Goal: Information Seeking & Learning: Learn about a topic

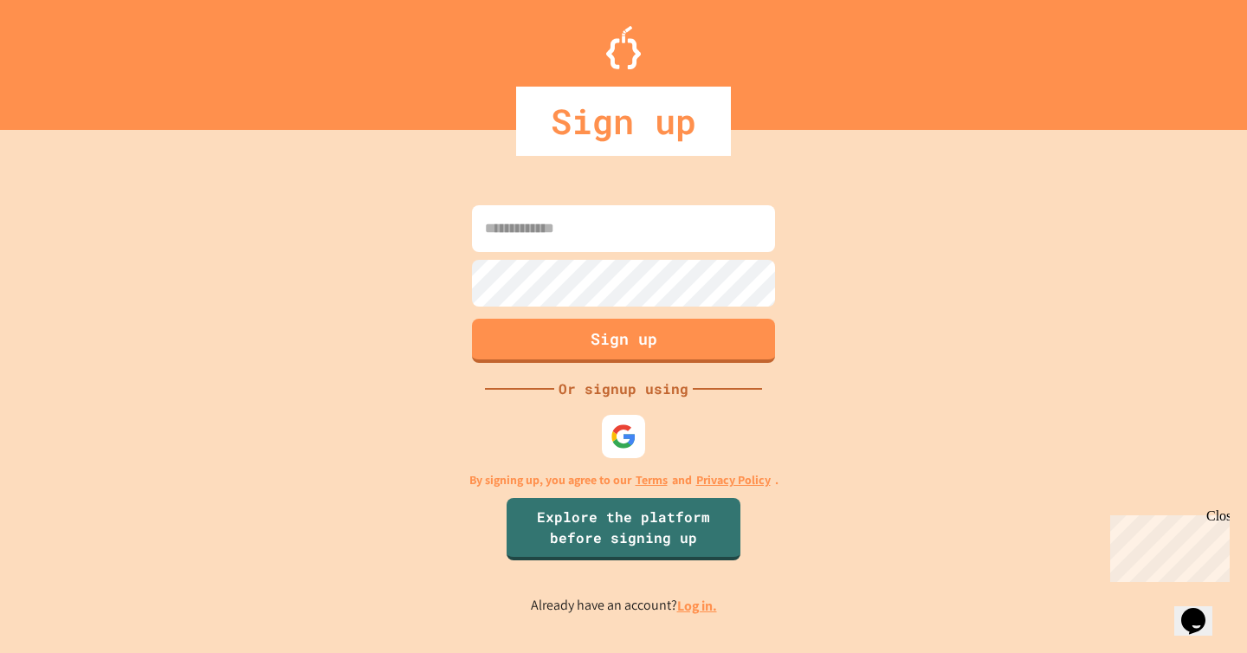
click at [583, 227] on input at bounding box center [623, 228] width 303 height 47
click at [0, 652] on com-1password-button at bounding box center [0, 654] width 0 height 0
type input "**********"
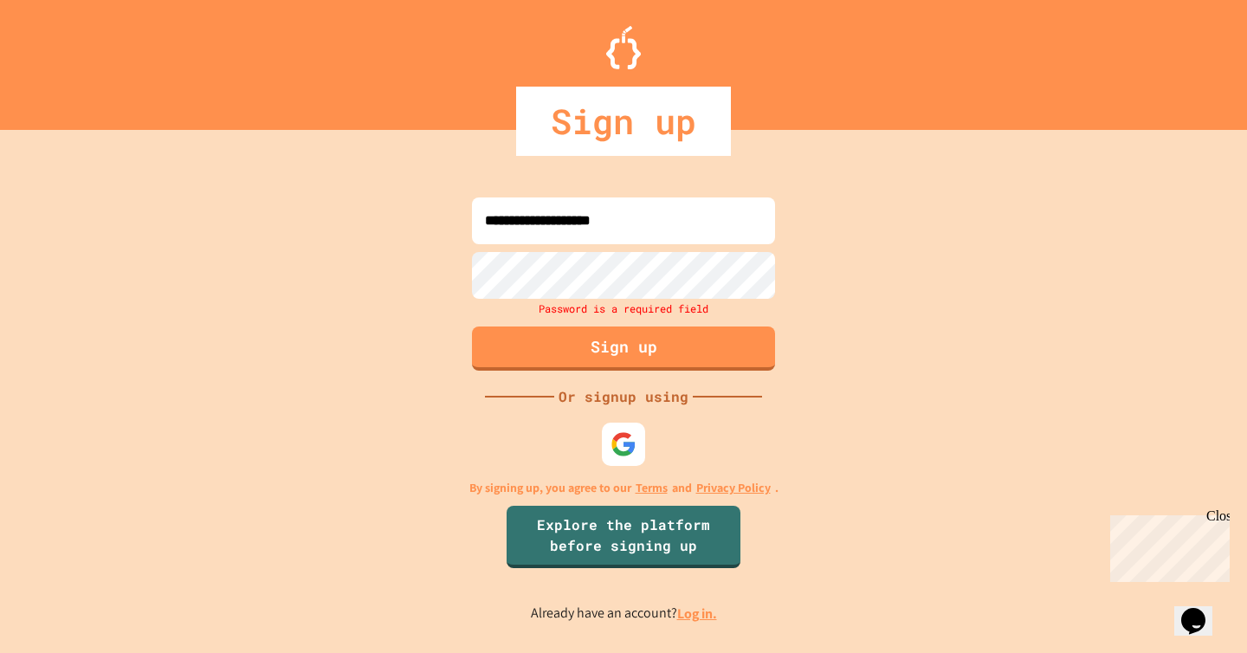
click at [821, 353] on div "**********" at bounding box center [623, 409] width 1247 height 489
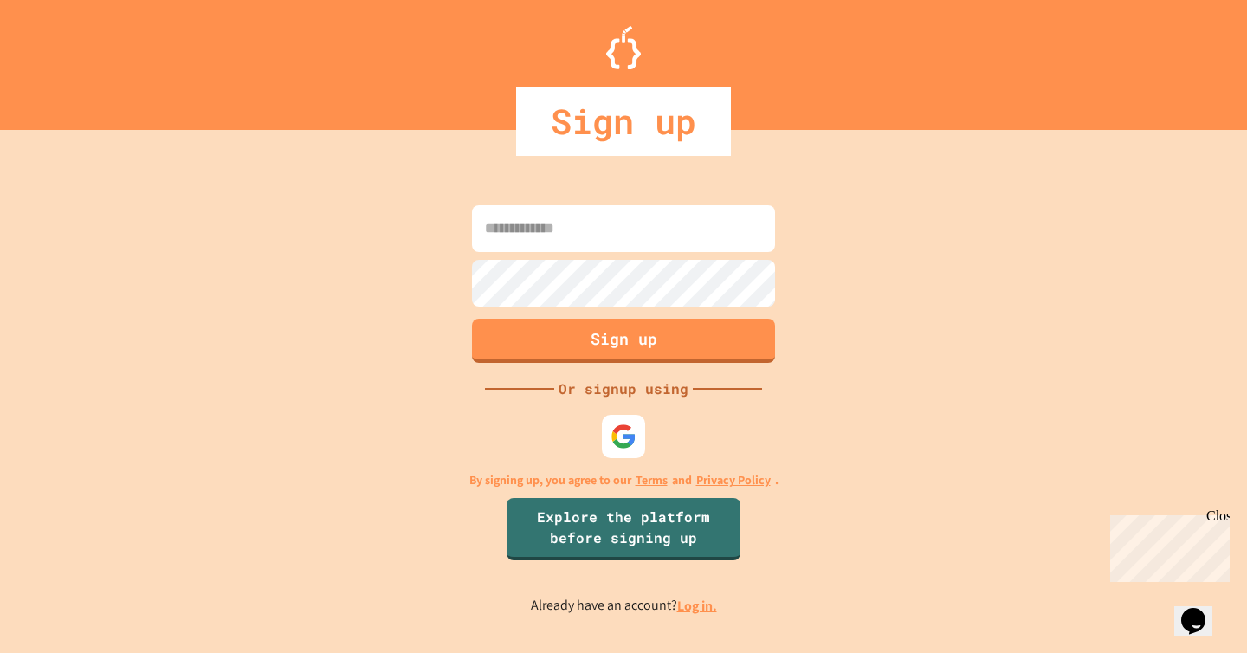
click at [698, 606] on link "Log in." at bounding box center [697, 606] width 40 height 18
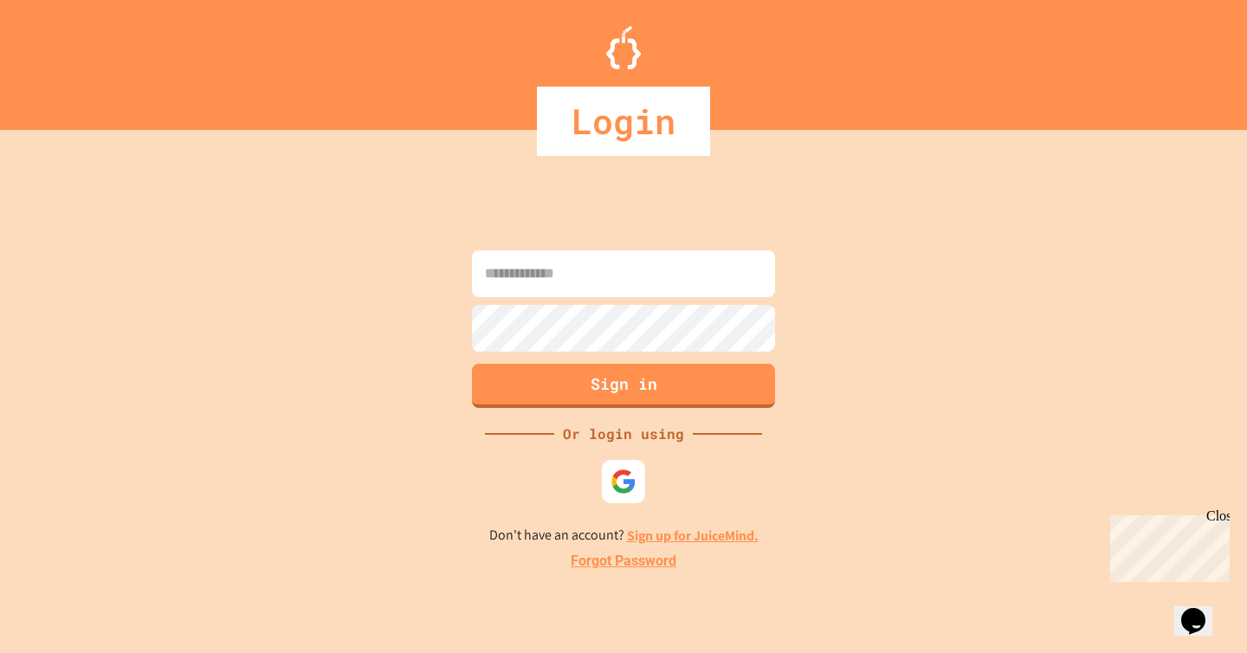
click at [628, 276] on input at bounding box center [623, 273] width 303 height 47
click at [0, 652] on com-1password-button at bounding box center [0, 654] width 0 height 0
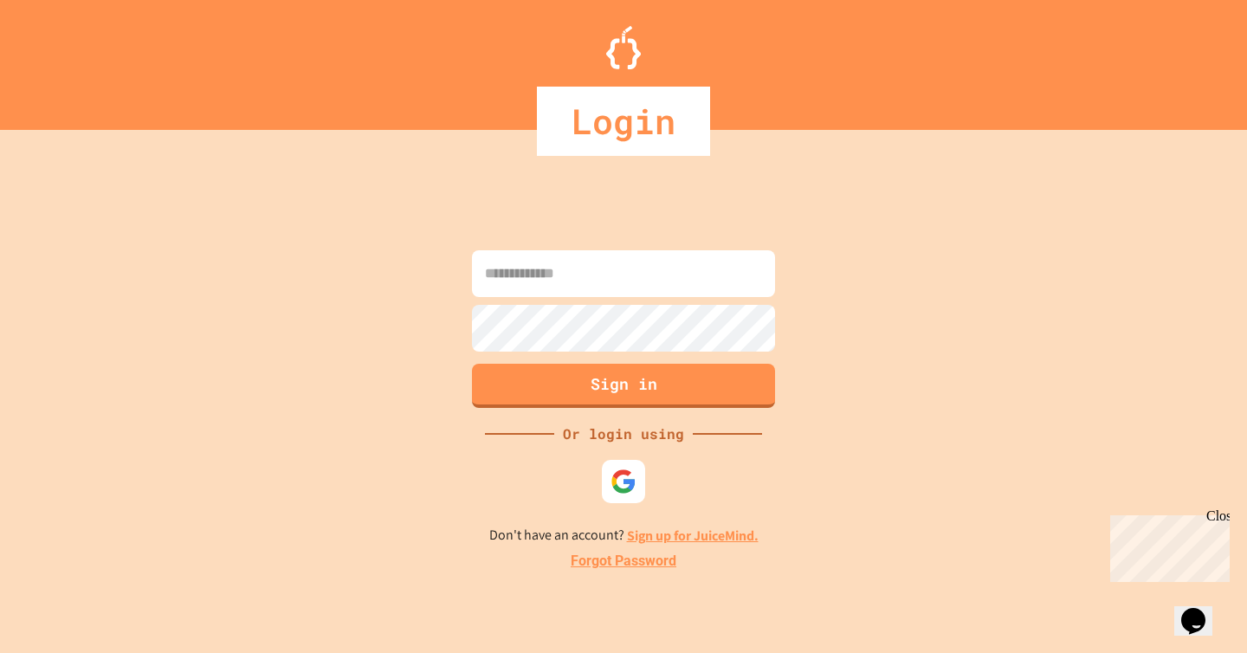
click at [0, 652] on com-1password-button at bounding box center [0, 654] width 0 height 0
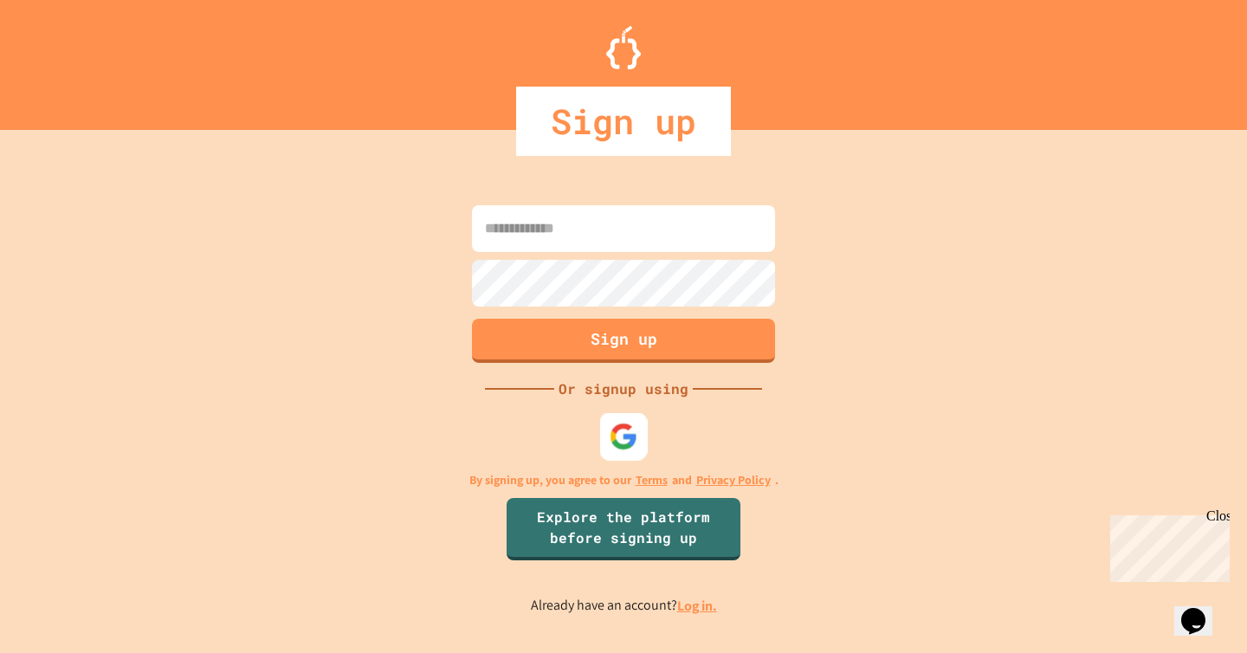
click at [625, 433] on img at bounding box center [624, 437] width 29 height 29
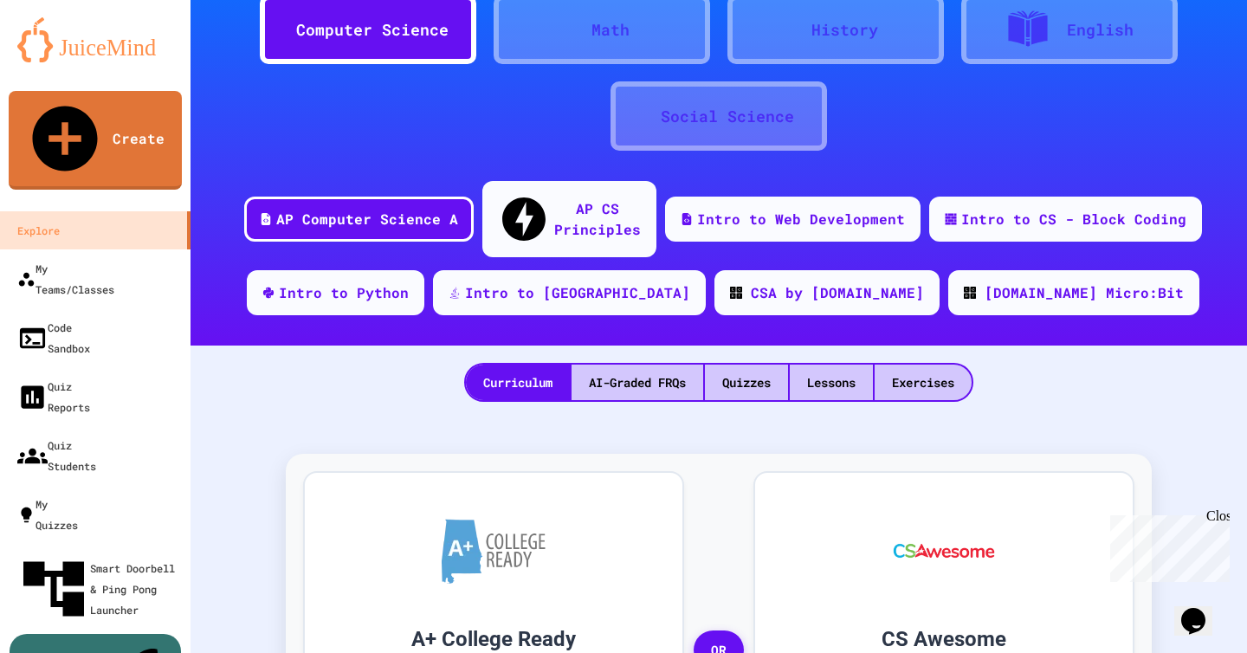
scroll to position [83, 0]
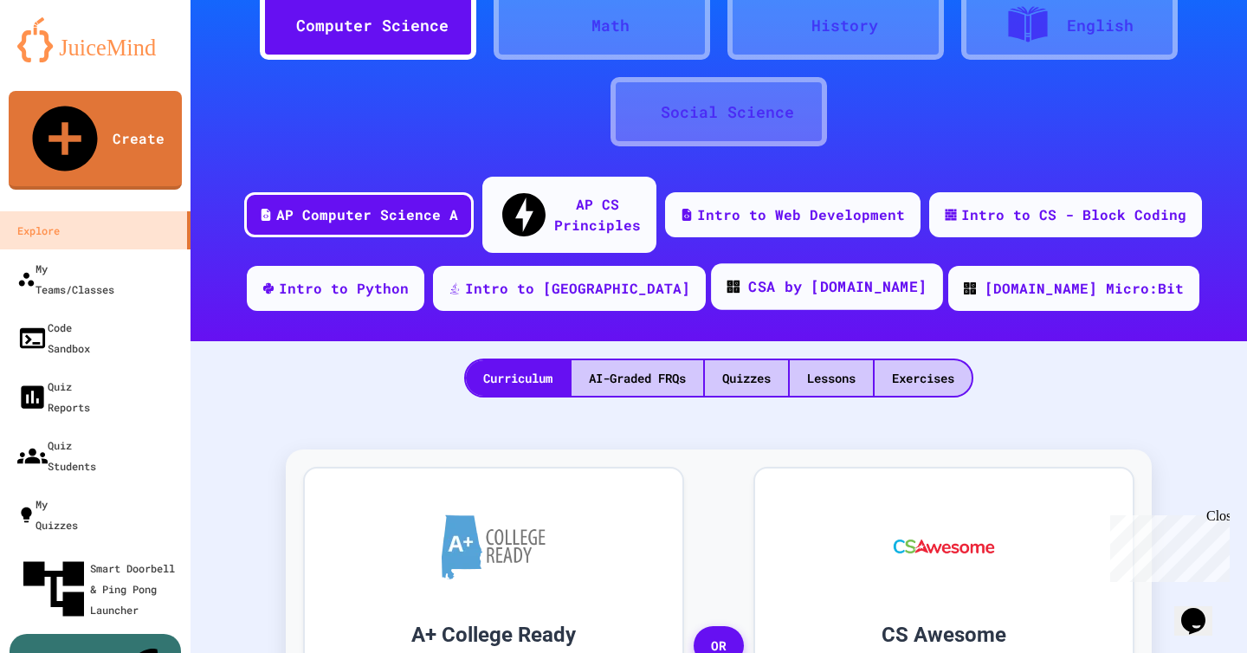
click at [774, 269] on div "CSA by Code.org" at bounding box center [827, 286] width 232 height 47
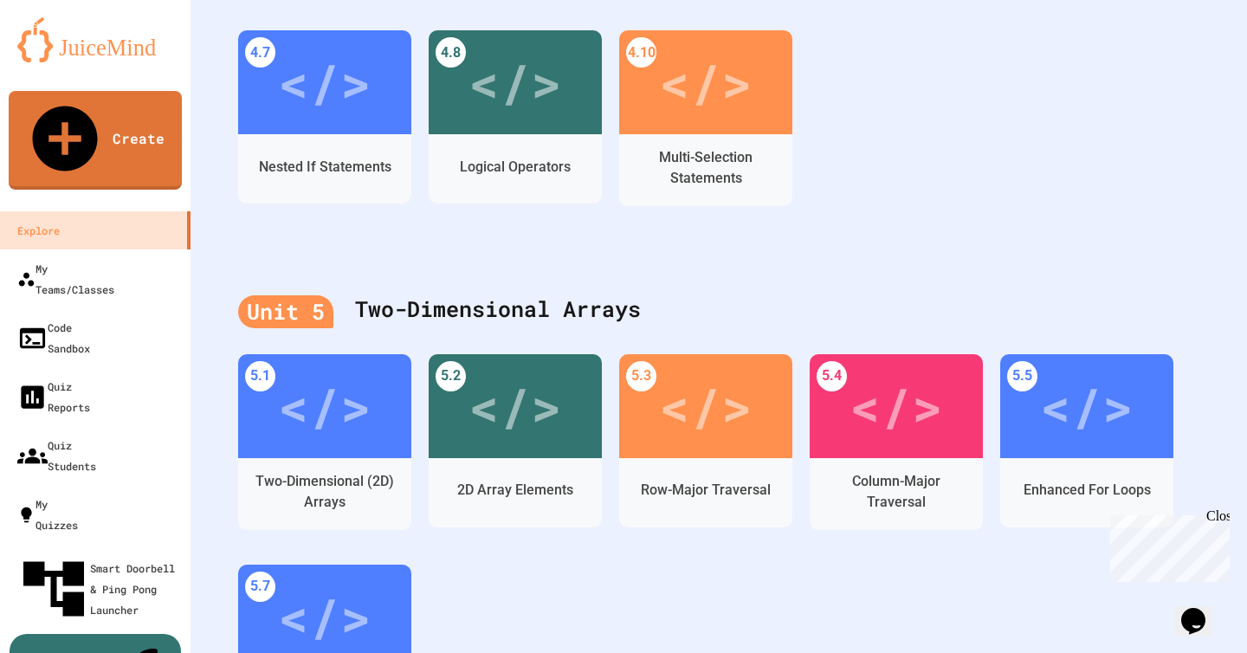
scroll to position [1751, 0]
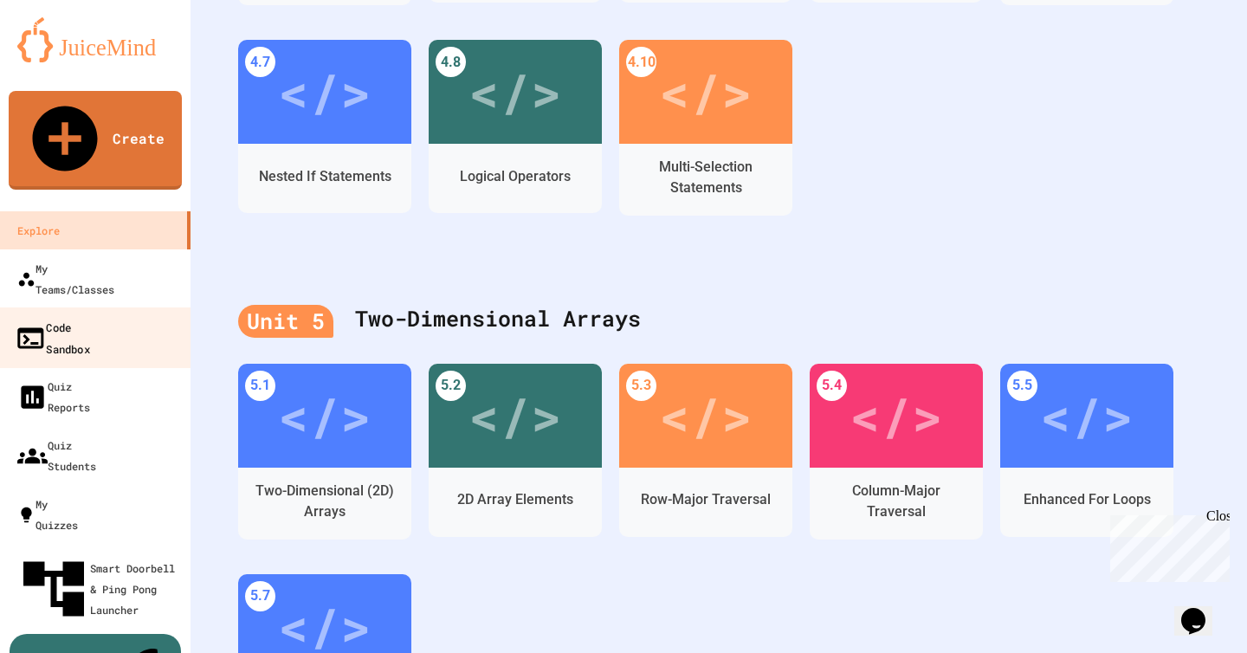
click at [110, 307] on link "Code Sandbox" at bounding box center [95, 337] width 197 height 61
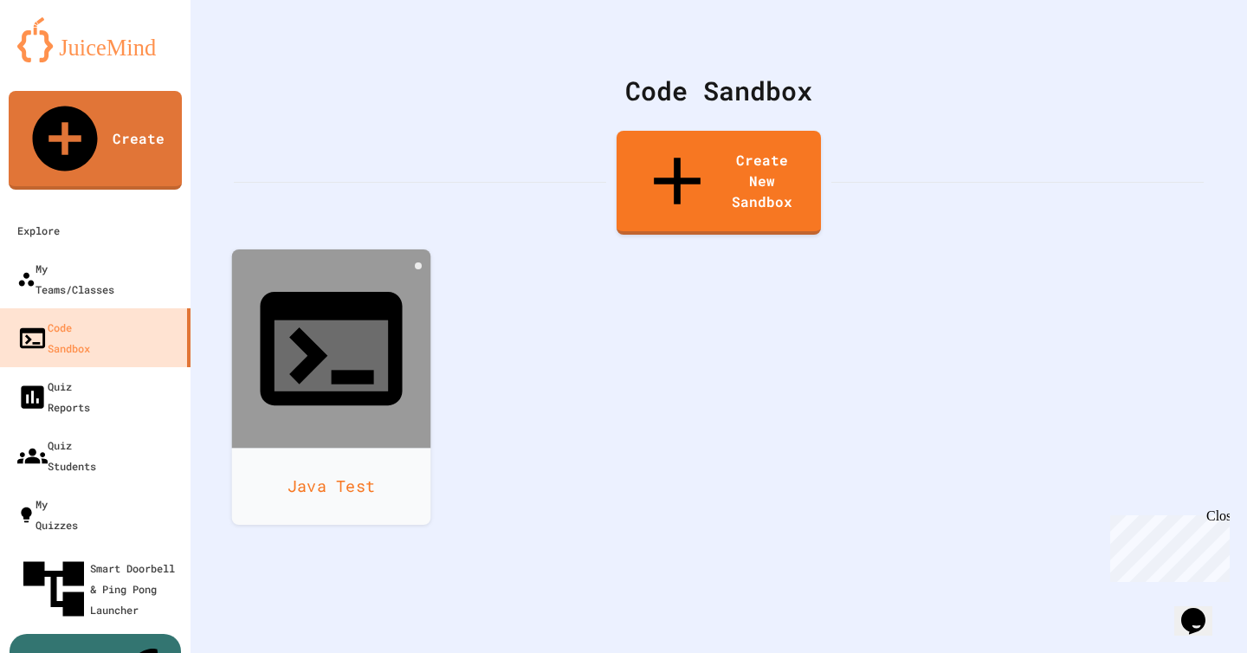
click at [347, 448] on div "Java Test" at bounding box center [331, 486] width 199 height 77
